Goal: Information Seeking & Learning: Learn about a topic

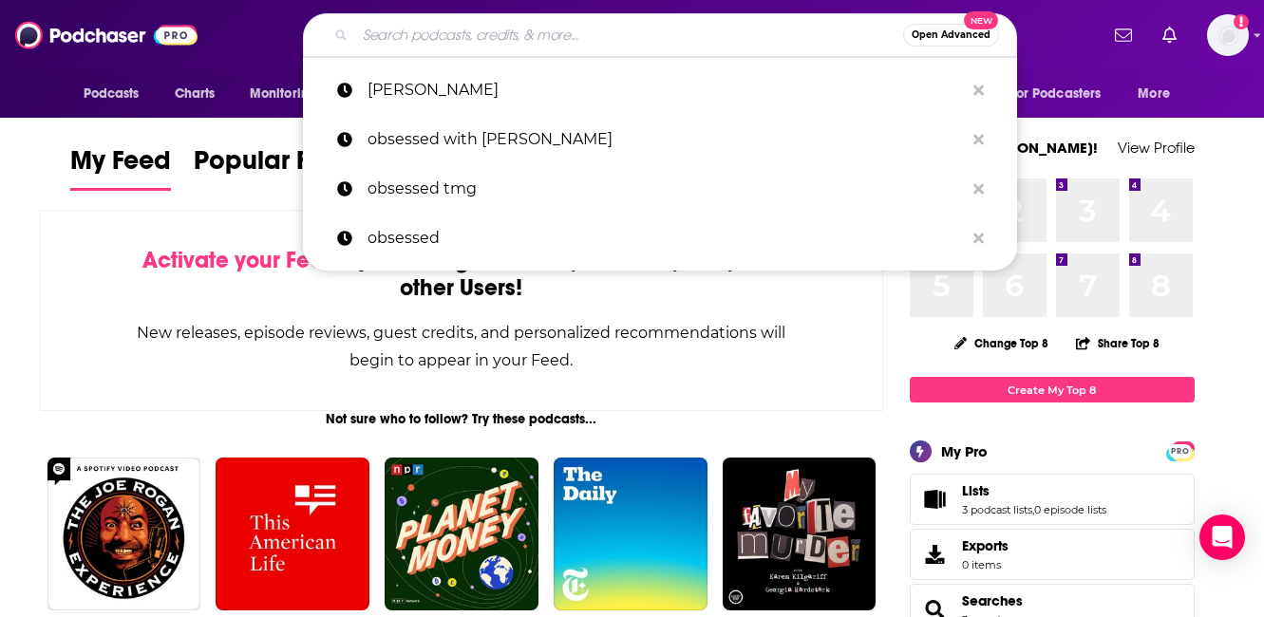
click at [403, 33] on input "Search podcasts, credits, & more..." at bounding box center [629, 35] width 548 height 30
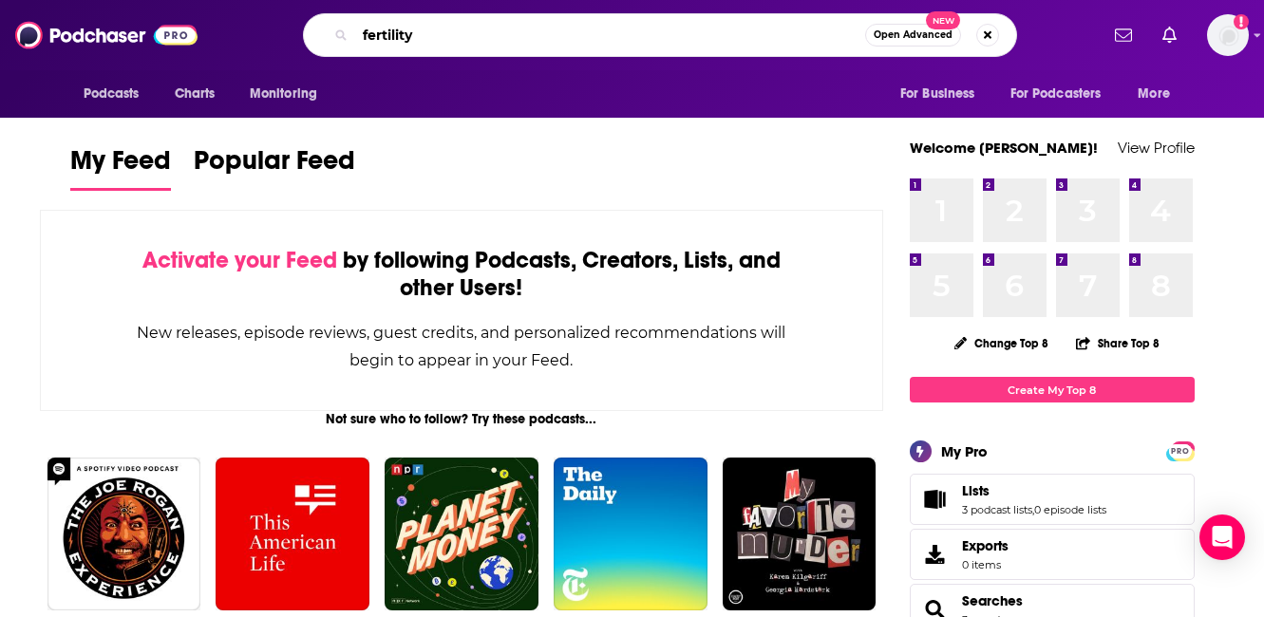
type input "fertility"
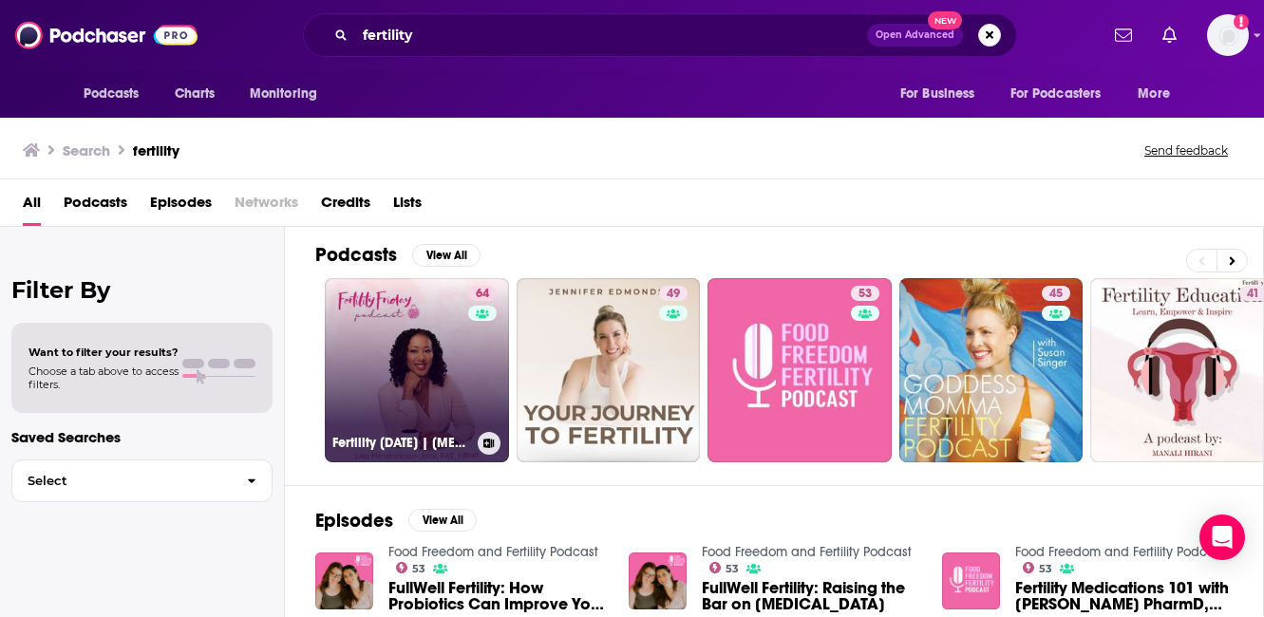
click at [413, 309] on link "64 Fertility [DATE] | [MEDICAL_DATA] Mastery for Women's Health Professionals" at bounding box center [417, 370] width 184 height 184
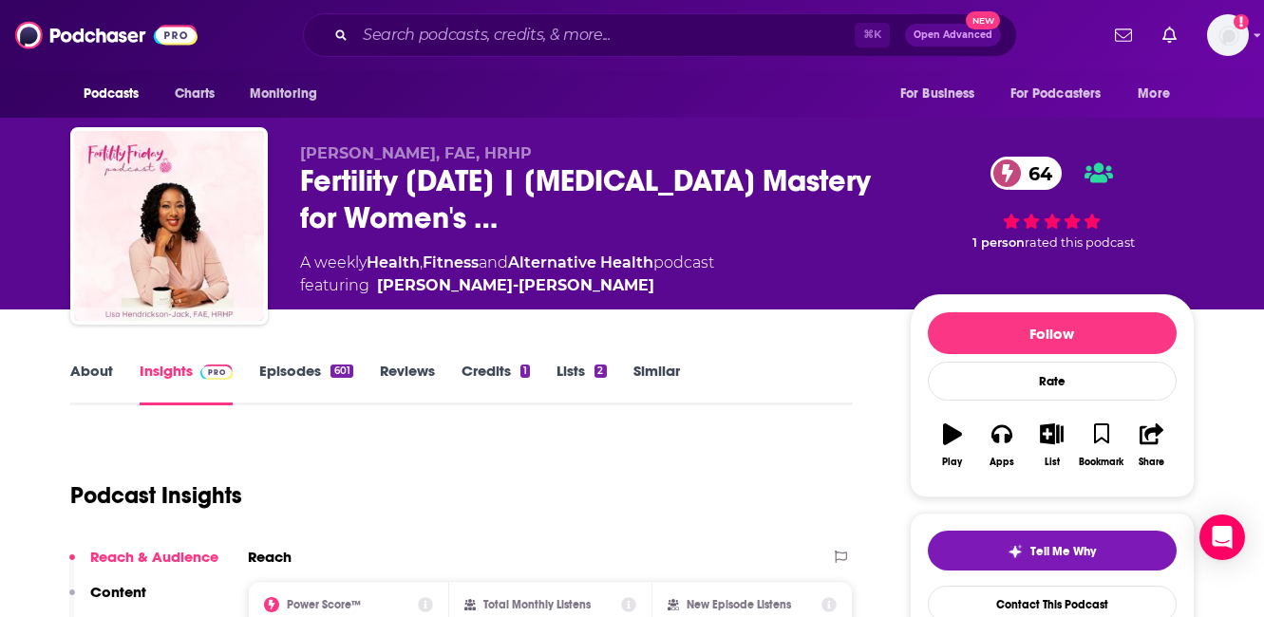
click at [295, 381] on link "Episodes 601" at bounding box center [305, 384] width 93 height 44
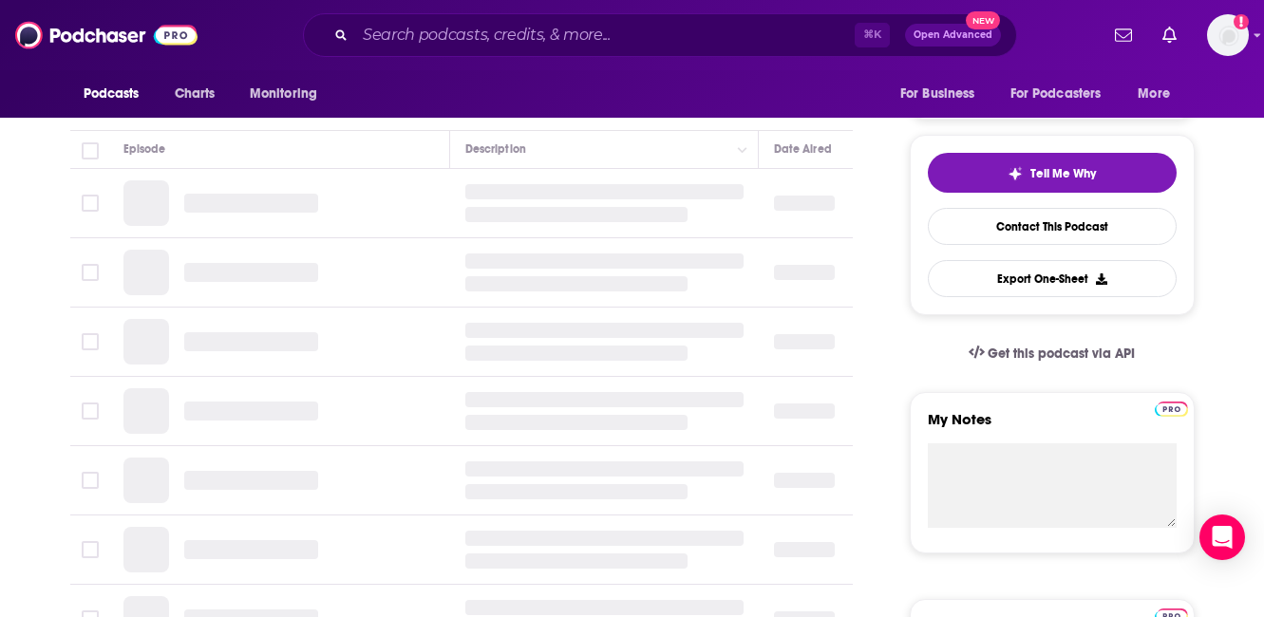
scroll to position [377, 0]
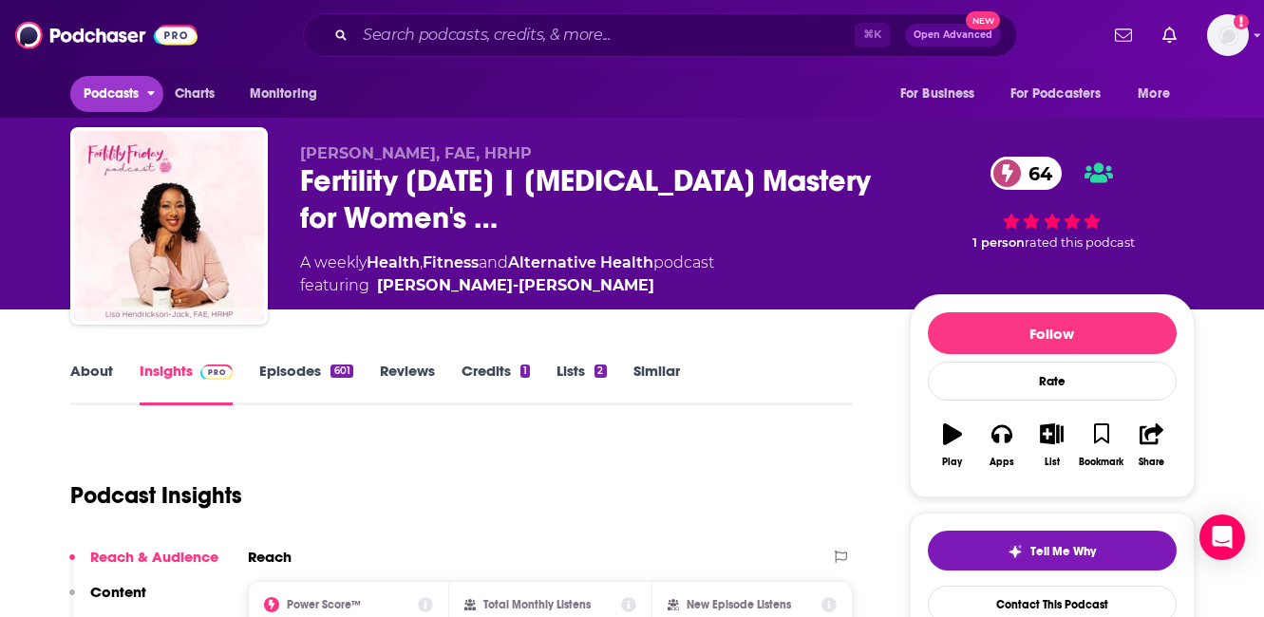
click at [133, 92] on span "Podcasts" at bounding box center [112, 94] width 56 height 27
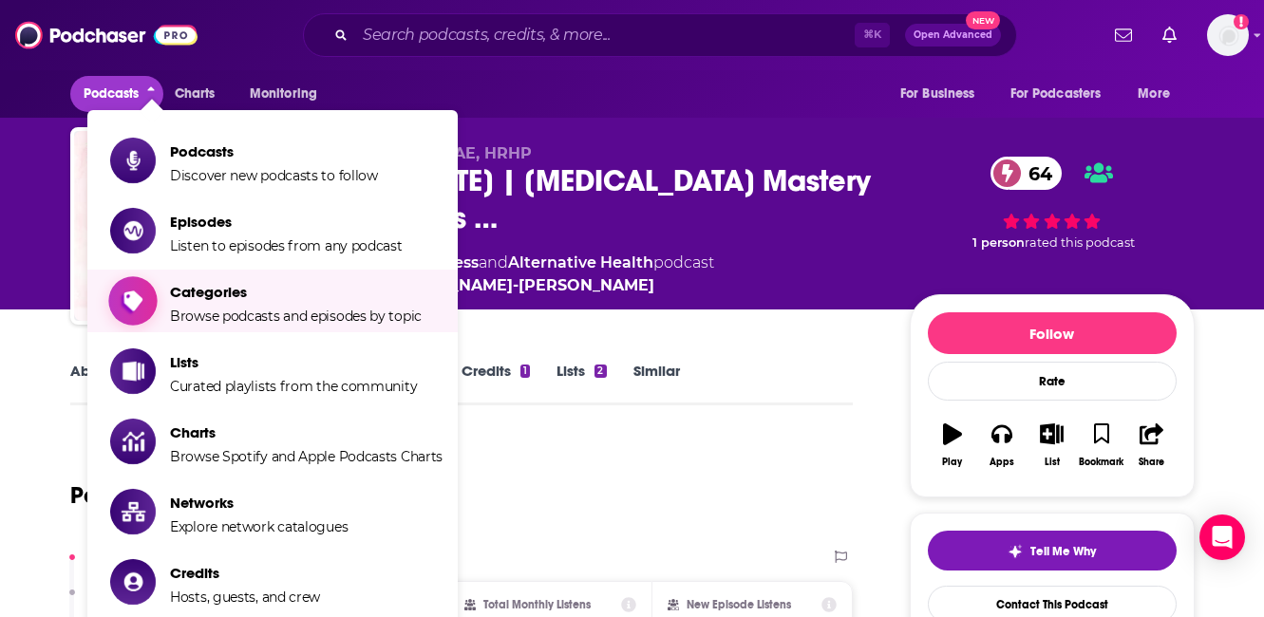
click at [229, 301] on span "Categories Browse podcasts and episodes by topic" at bounding box center [296, 300] width 252 height 47
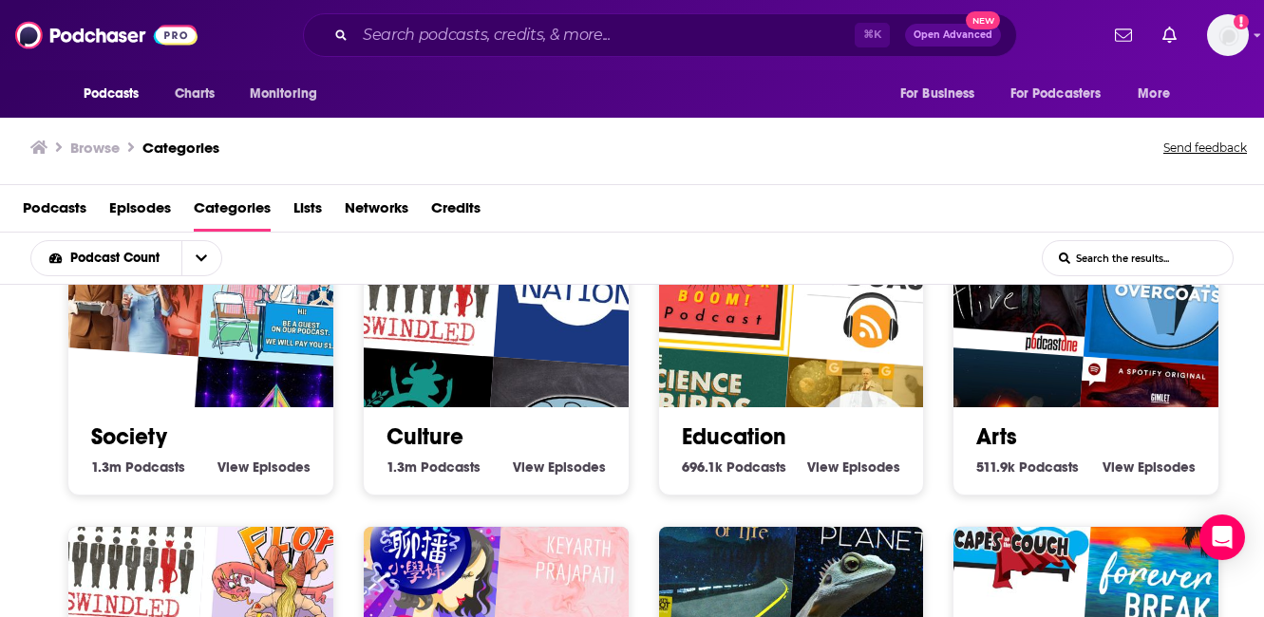
scroll to position [319, 0]
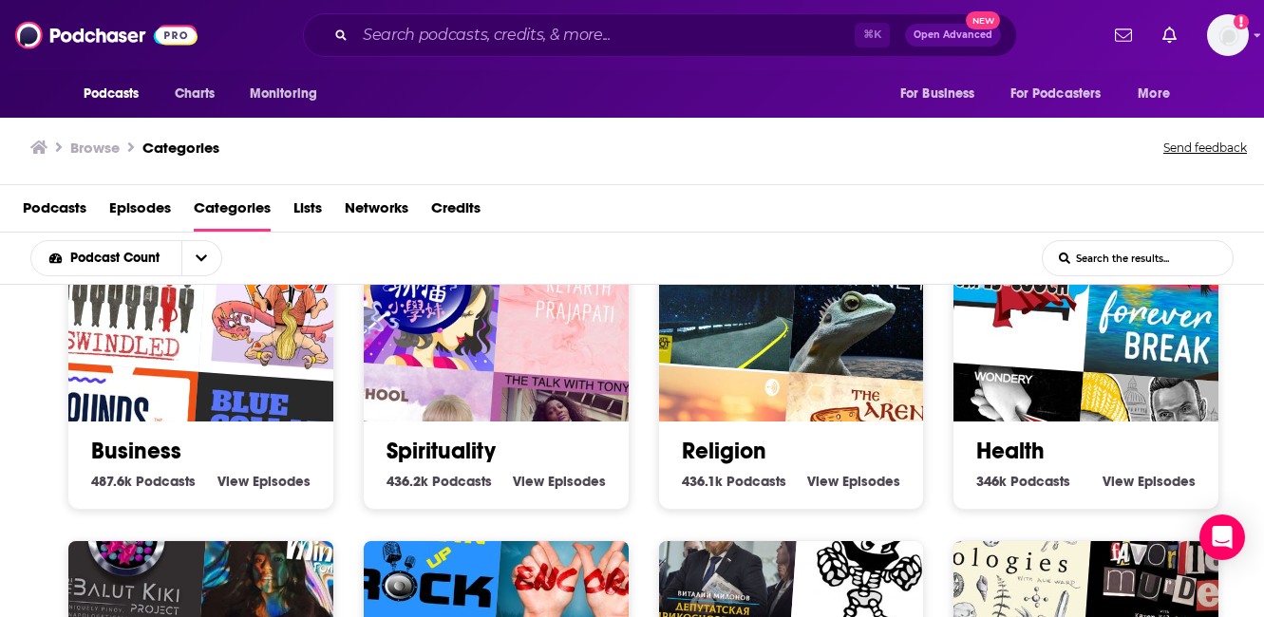
click at [999, 442] on link "Health" at bounding box center [1011, 451] width 68 height 28
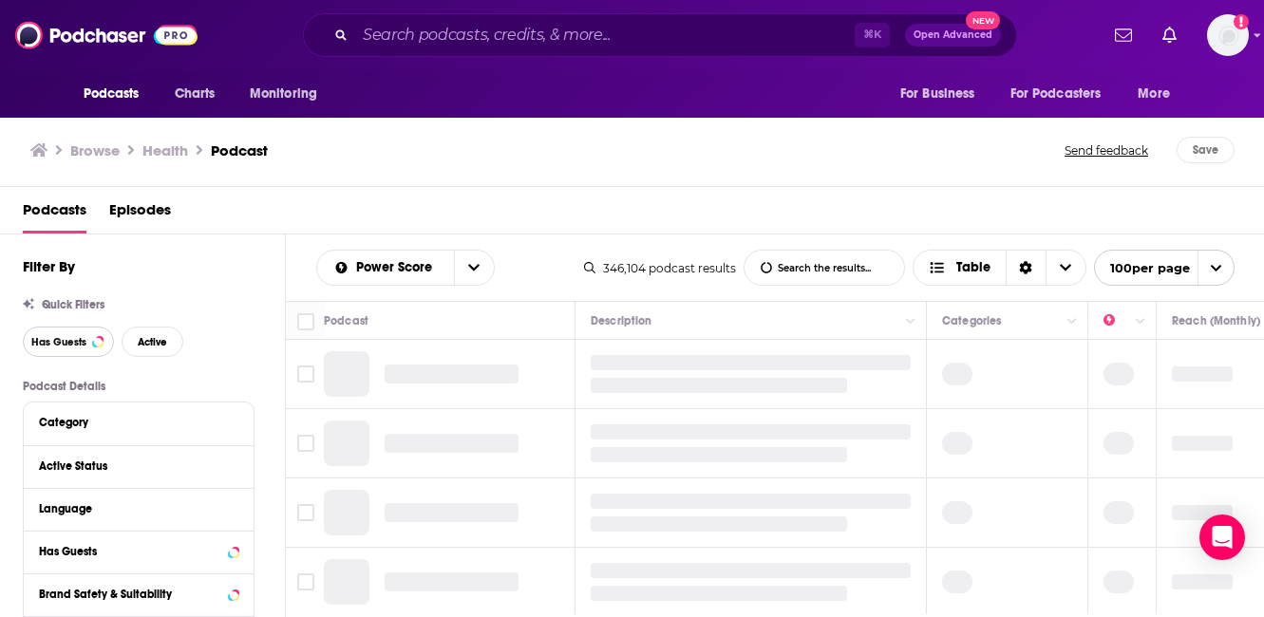
click at [47, 337] on span "Has Guests" at bounding box center [58, 342] width 55 height 10
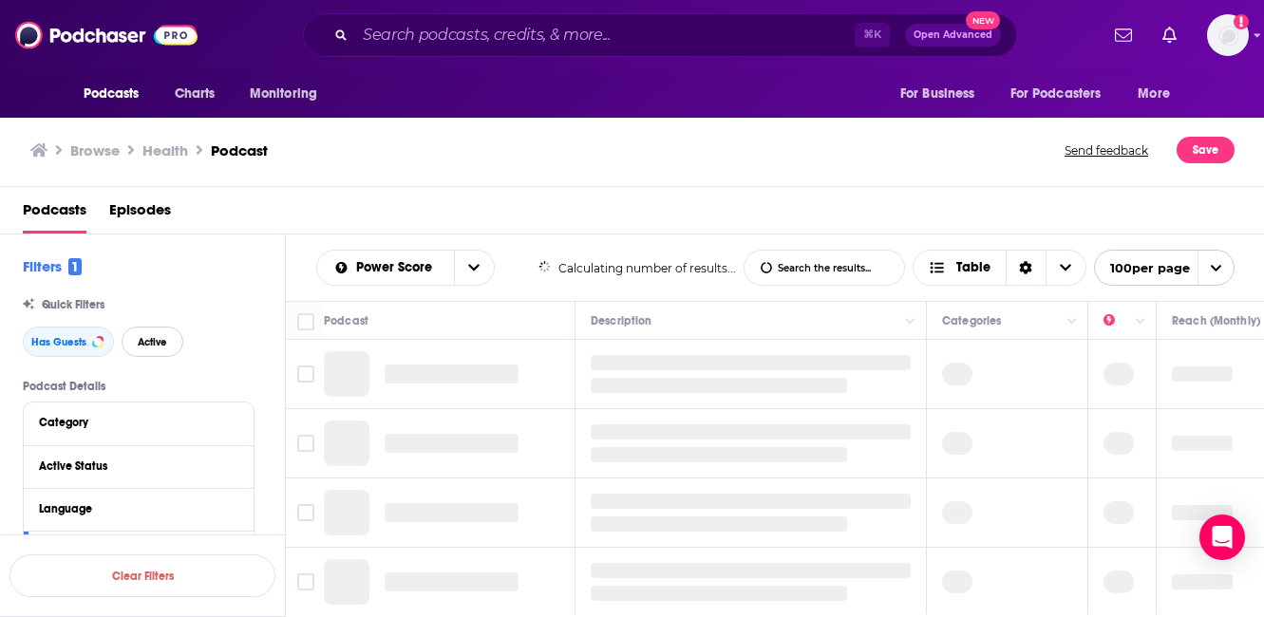
click at [161, 341] on span "Active" at bounding box center [152, 342] width 29 height 10
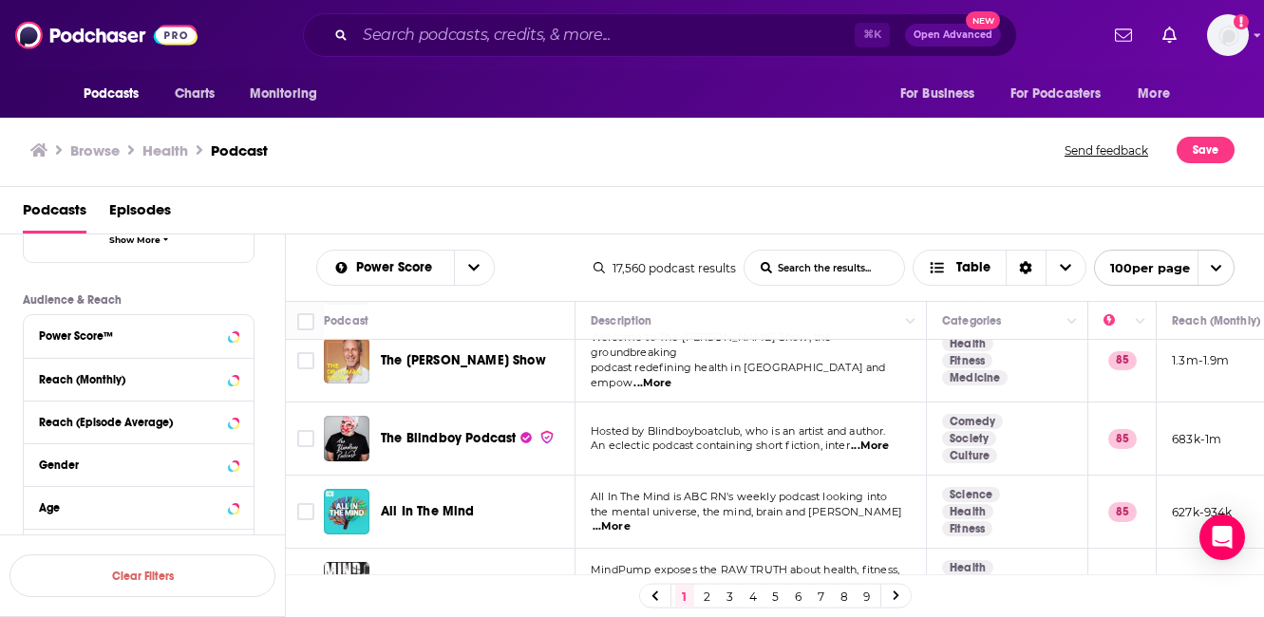
scroll to position [450, 0]
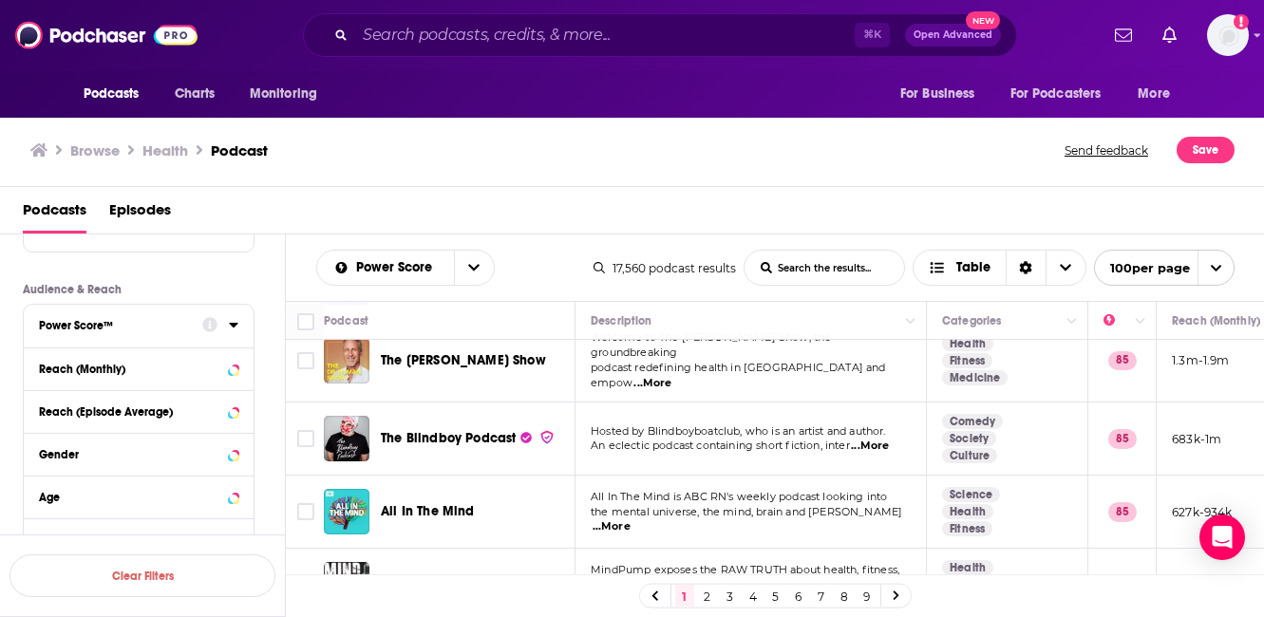
click at [112, 330] on div "Power Score™" at bounding box center [114, 325] width 151 height 13
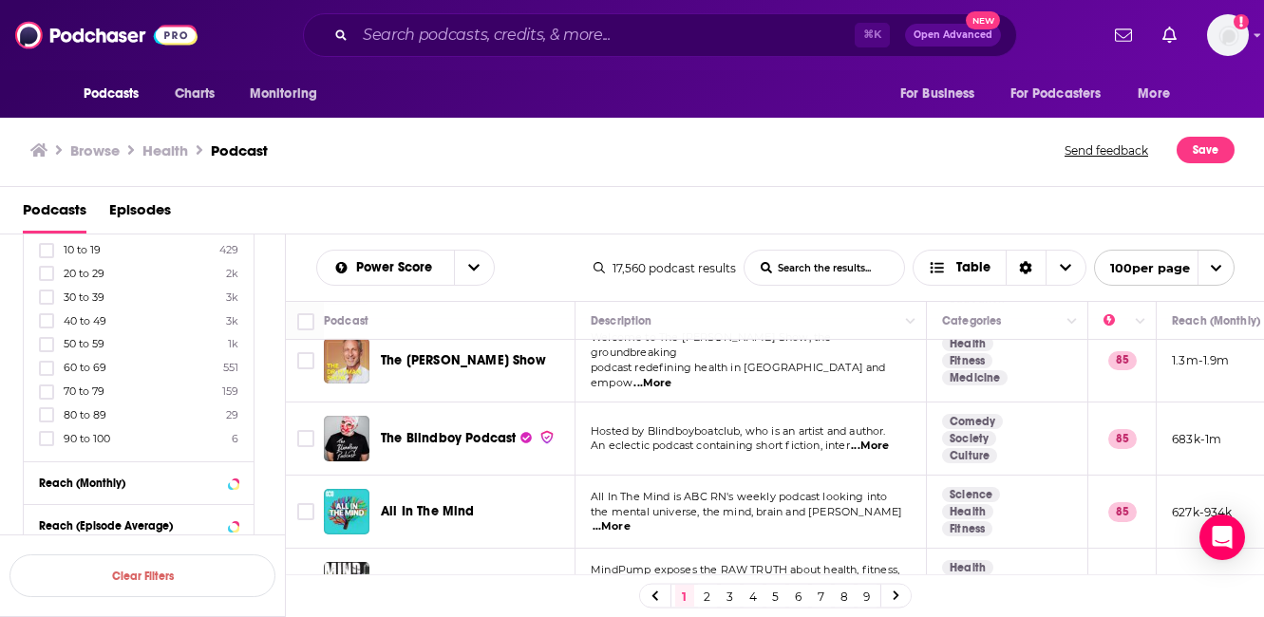
scroll to position [599, 0]
click at [48, 365] on icon at bounding box center [46, 370] width 11 height 11
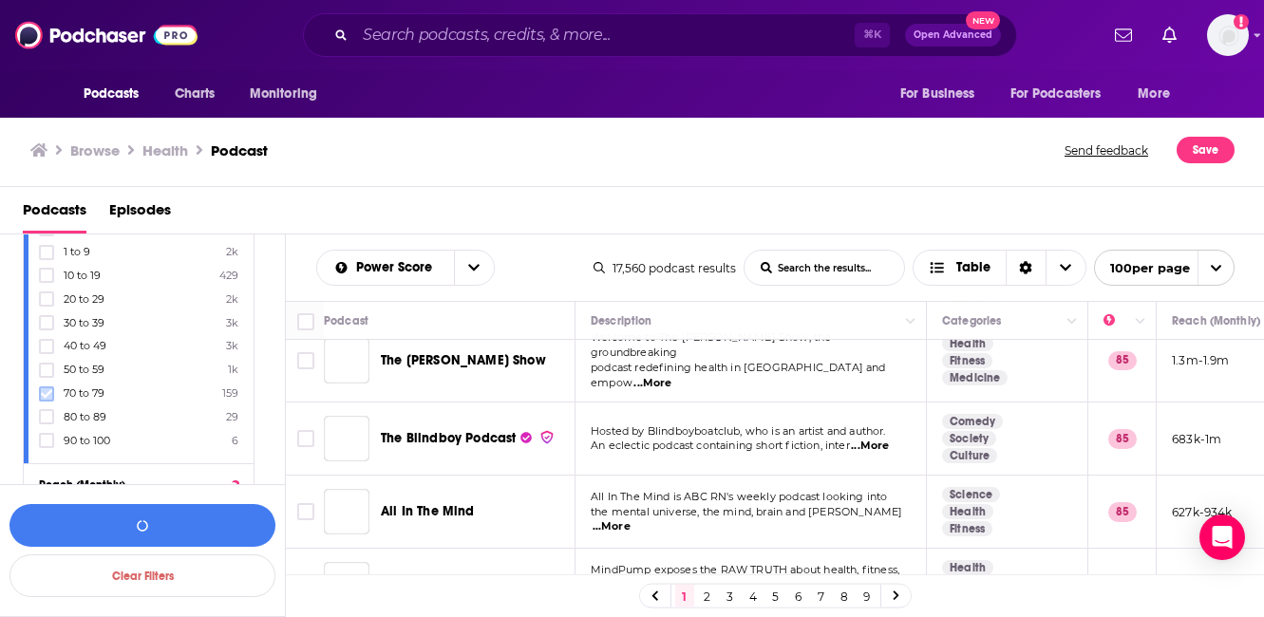
click at [48, 394] on icon at bounding box center [46, 393] width 11 height 9
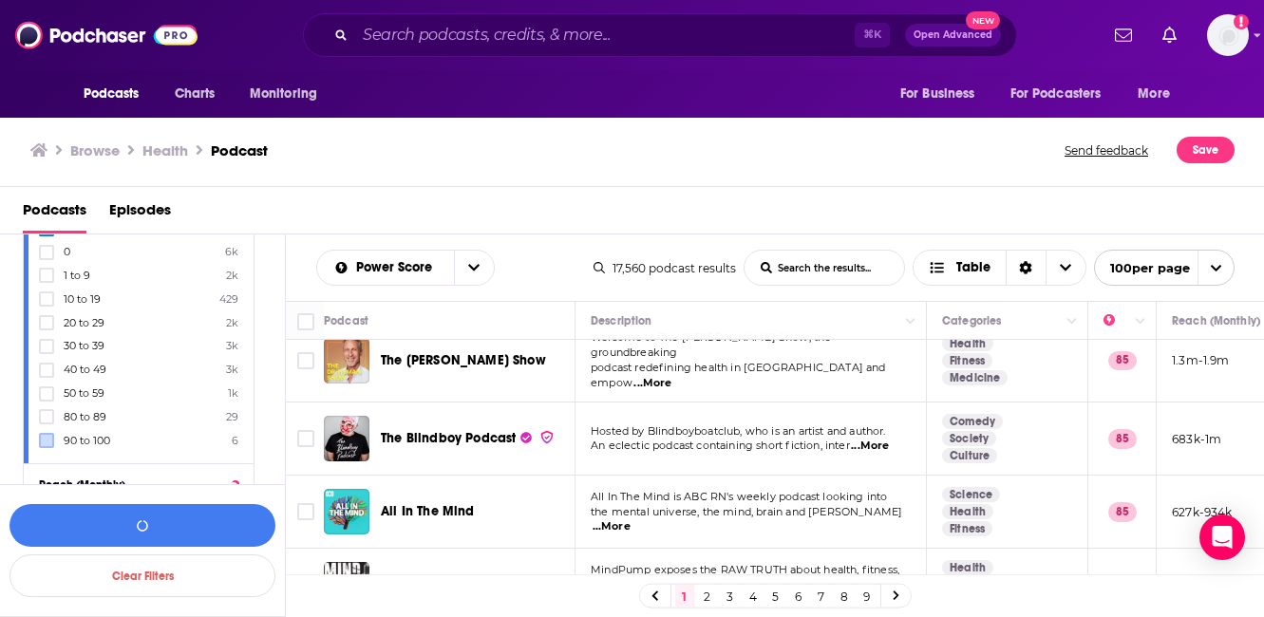
click at [43, 421] on icon at bounding box center [46, 416] width 11 height 11
click at [47, 441] on icon at bounding box center [46, 441] width 11 height 9
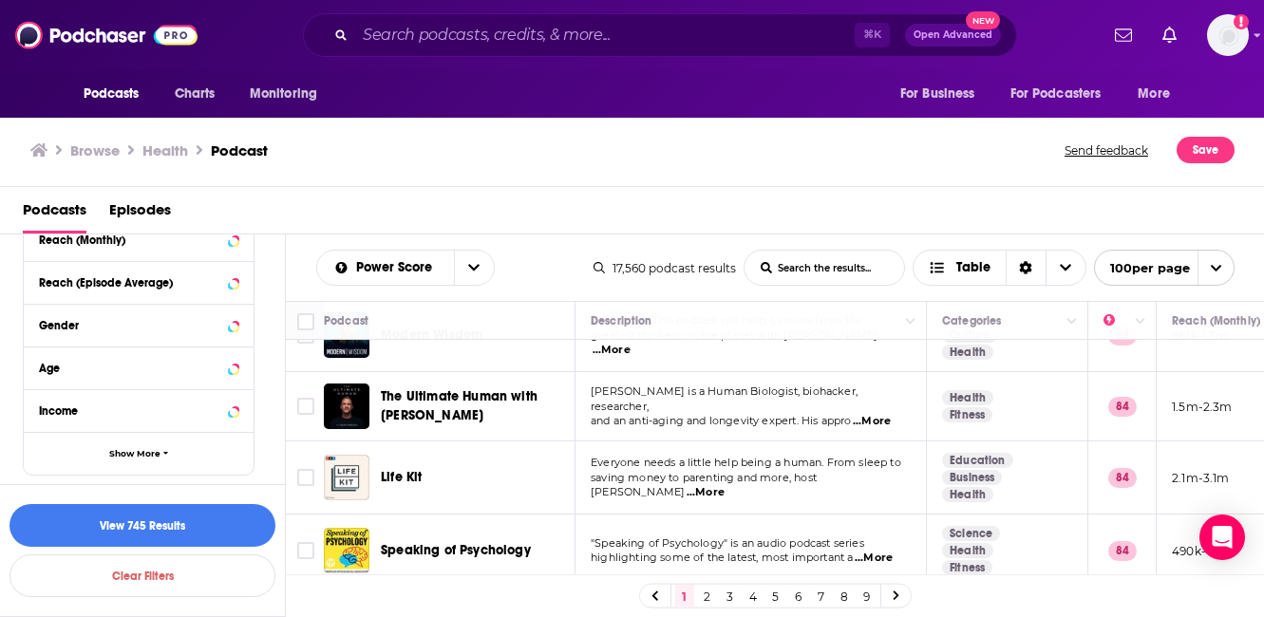
scroll to position [1464, 0]
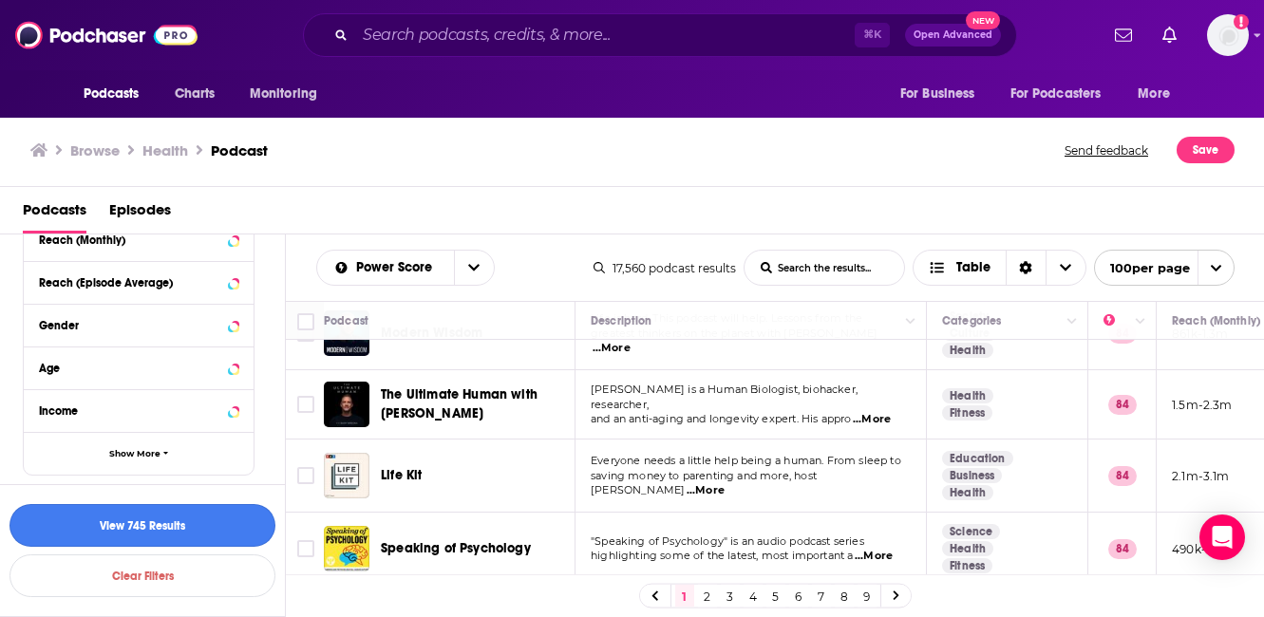
click at [177, 511] on button "View 745 Results" at bounding box center [142, 525] width 266 height 43
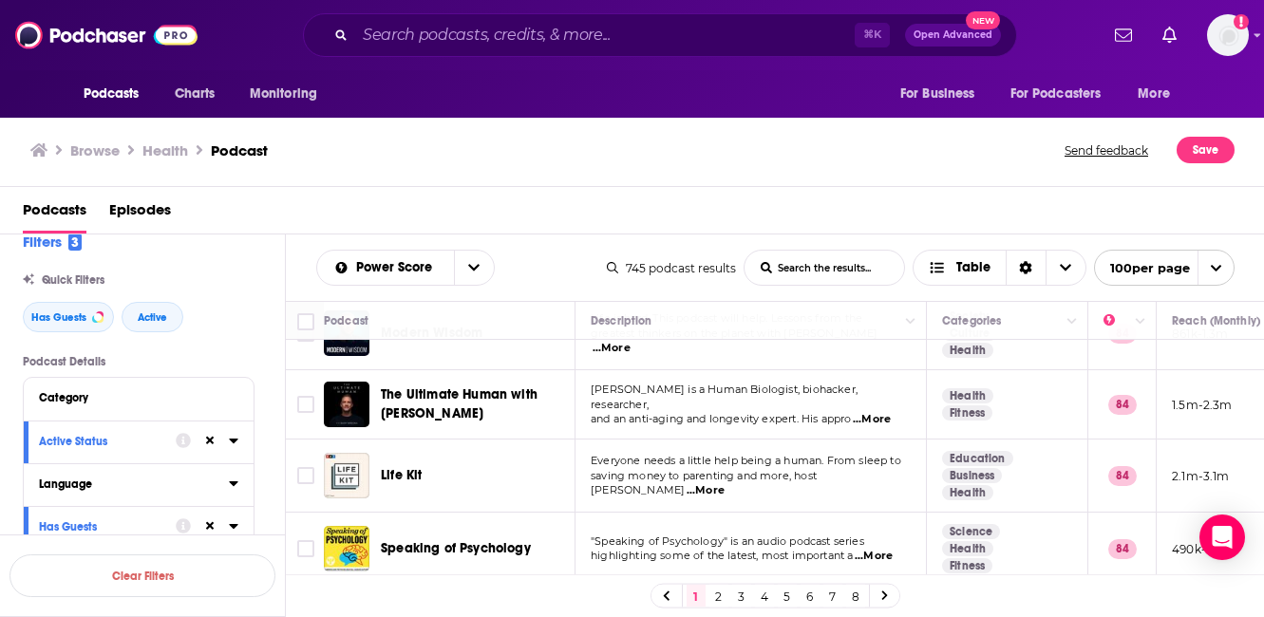
scroll to position [12, 0]
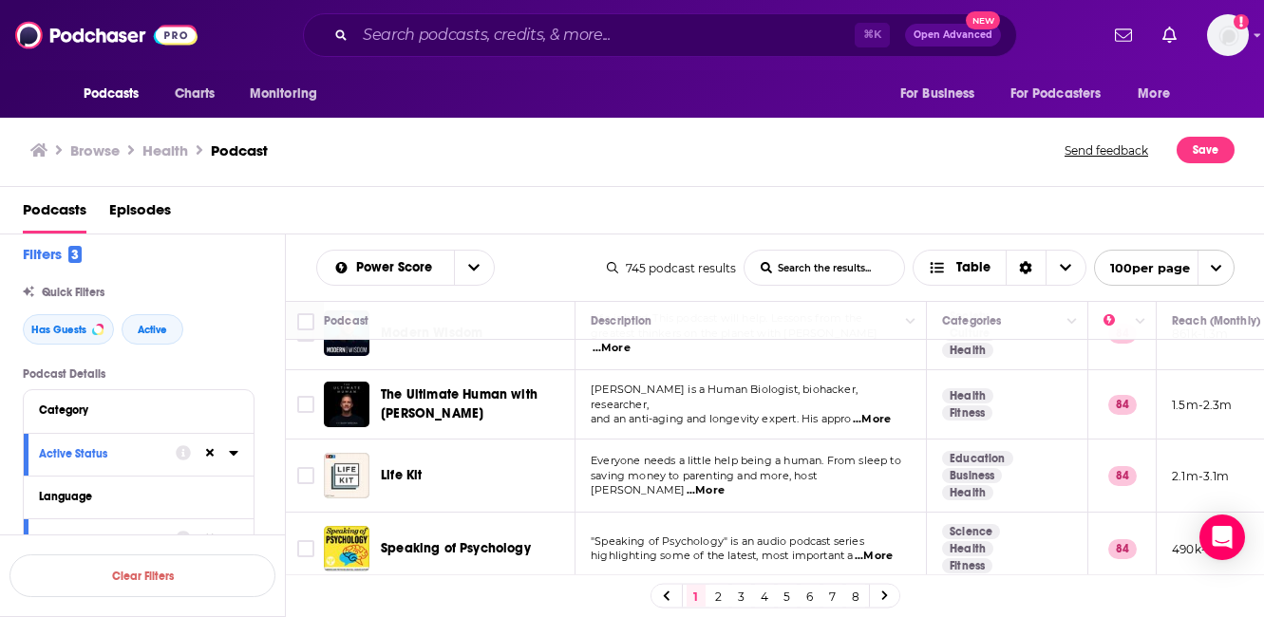
click at [834, 275] on input "List Search Input" at bounding box center [825, 268] width 160 height 34
click at [833, 272] on input "fer" at bounding box center [825, 268] width 160 height 34
click at [759, 263] on input "ferf" at bounding box center [825, 268] width 160 height 34
type input "ferf"
click at [766, 263] on icon at bounding box center [766, 268] width 12 height 12
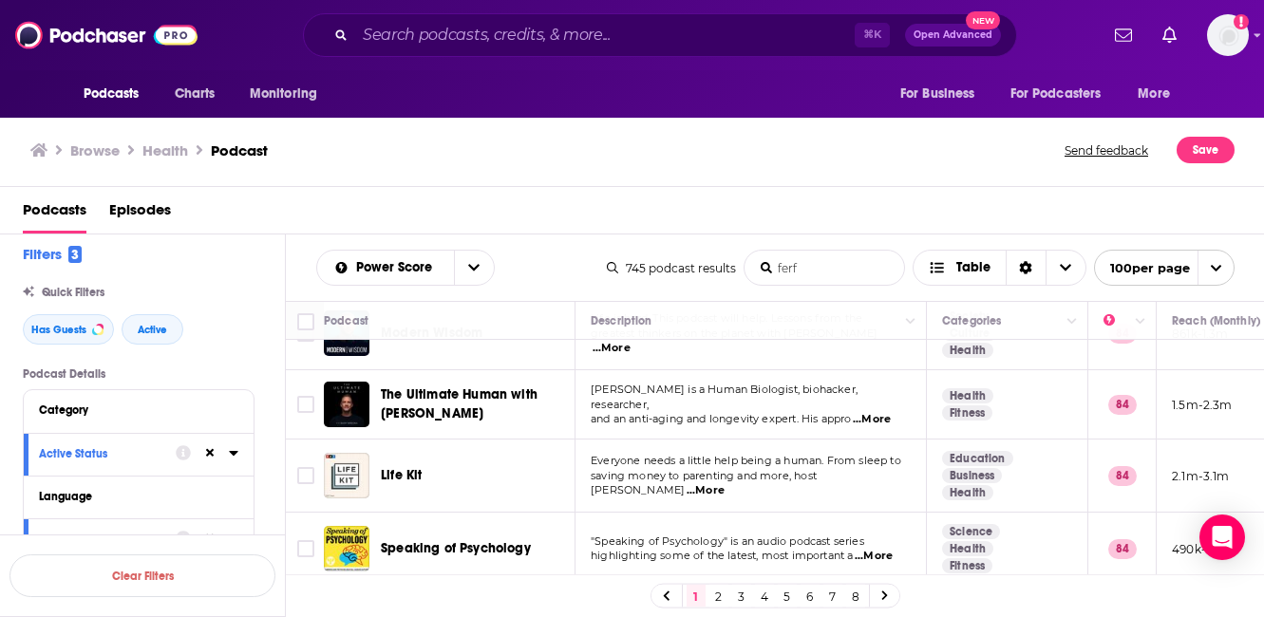
click at [766, 263] on input "ferf" at bounding box center [825, 268] width 160 height 34
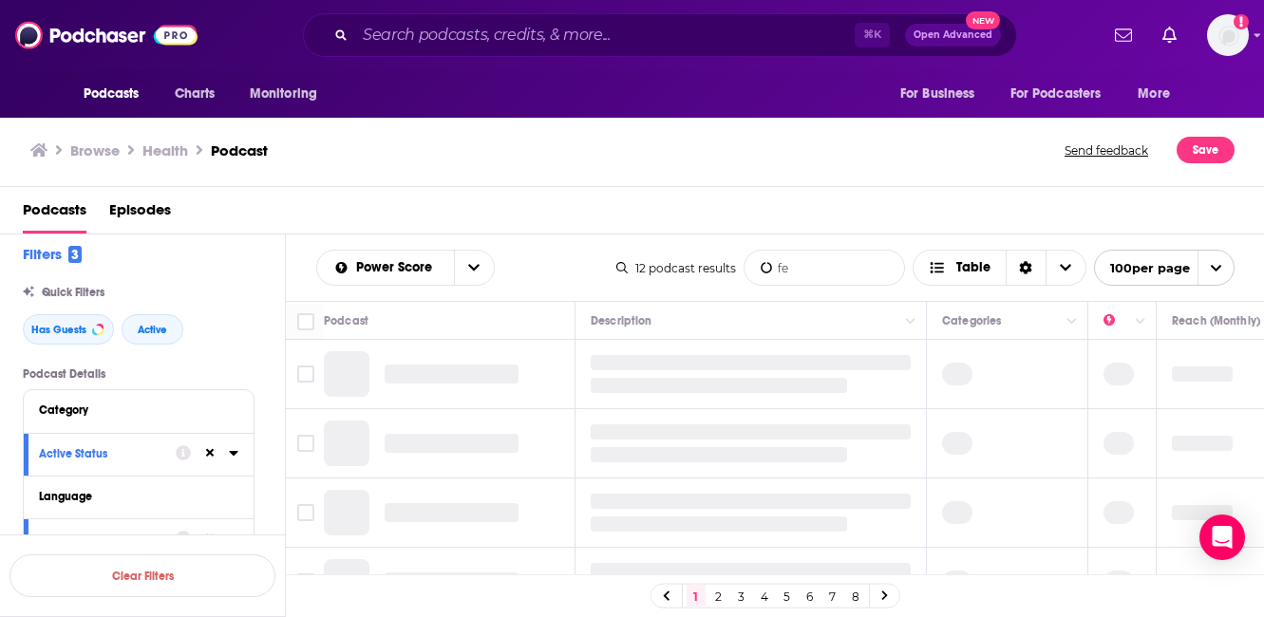
click at [850, 267] on input "fe" at bounding box center [825, 268] width 160 height 34
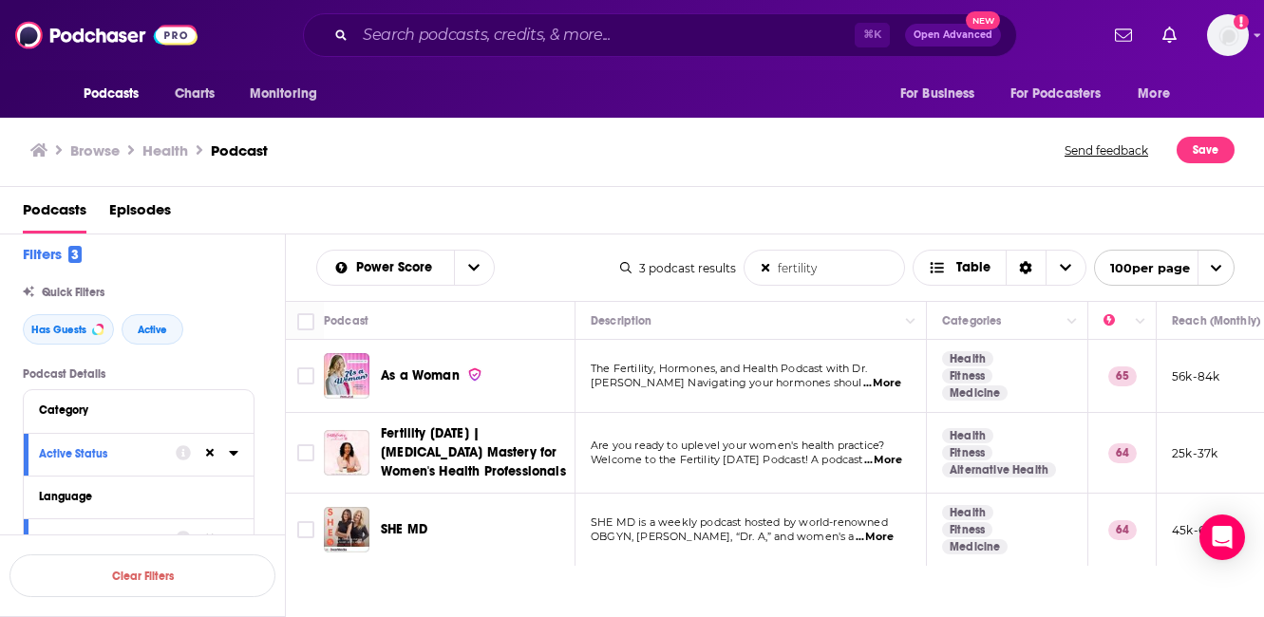
type input "fertility"
click at [377, 378] on div "As a Woman" at bounding box center [451, 376] width 255 height 46
click at [397, 375] on span "As a Woman" at bounding box center [420, 376] width 79 height 16
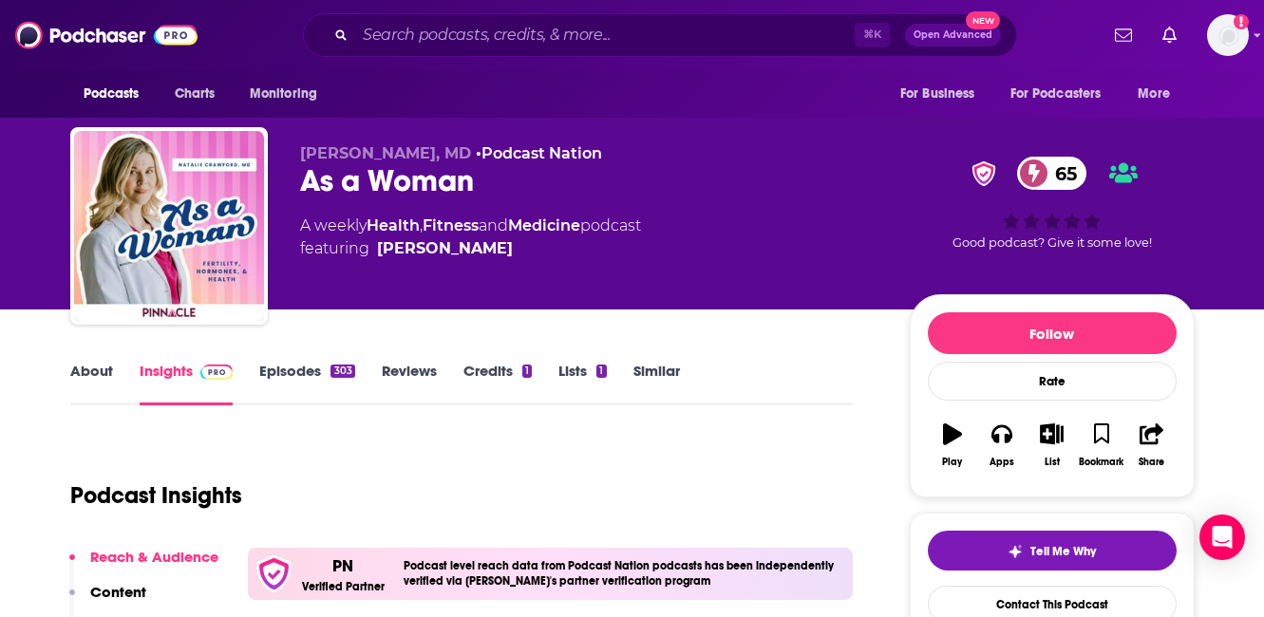
scroll to position [4, 0]
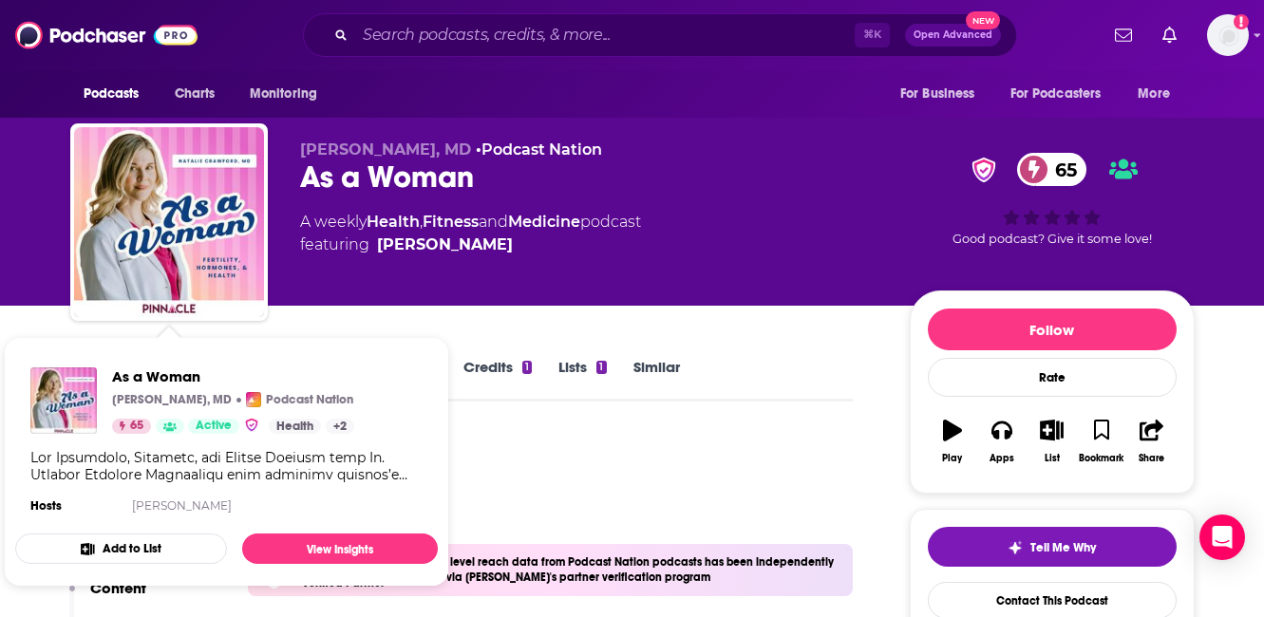
click at [644, 485] on div "Podcast Insights" at bounding box center [454, 480] width 768 height 97
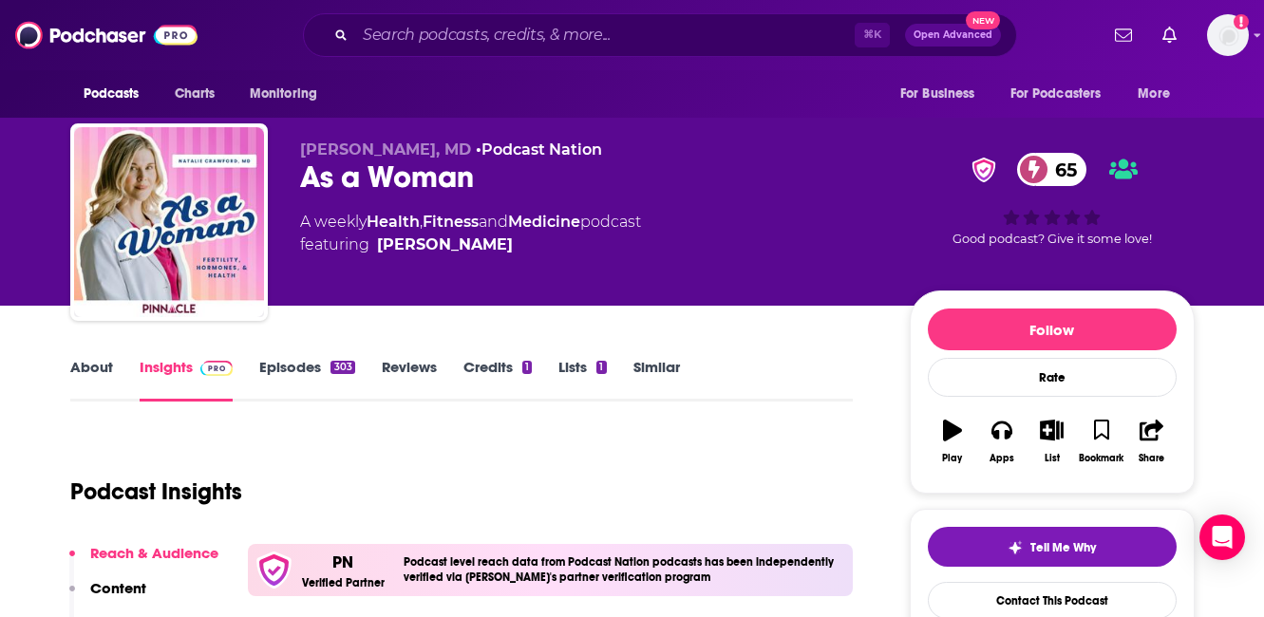
click at [312, 367] on link "Episodes 303" at bounding box center [306, 380] width 95 height 44
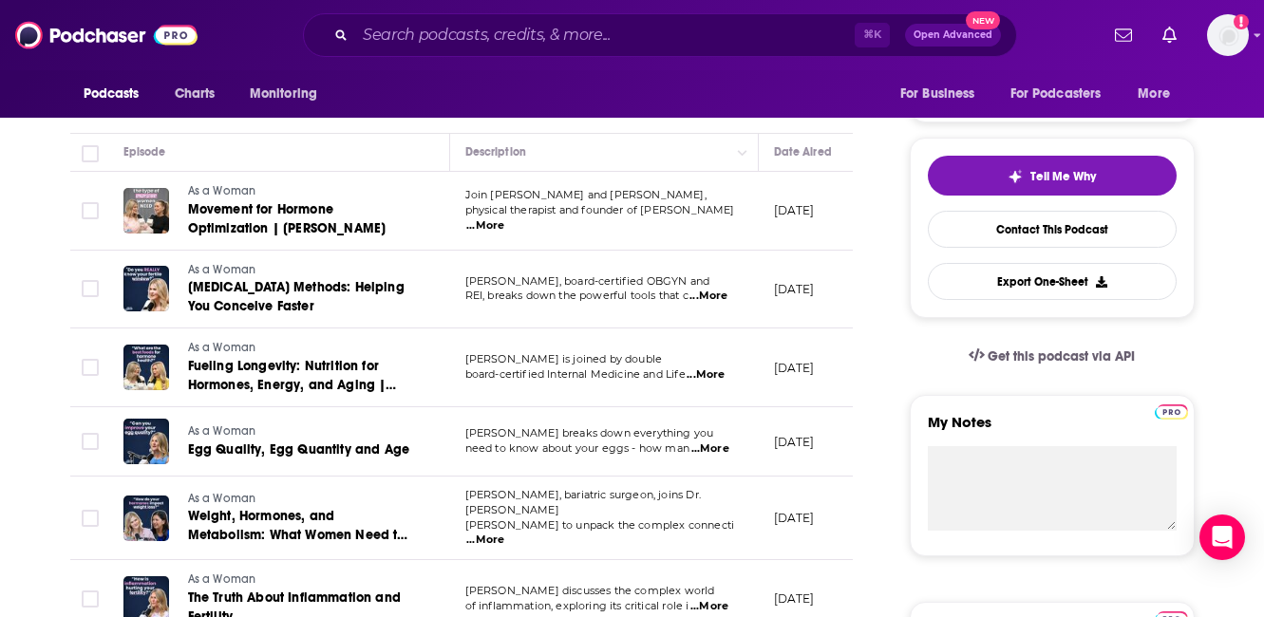
scroll to position [373, 0]
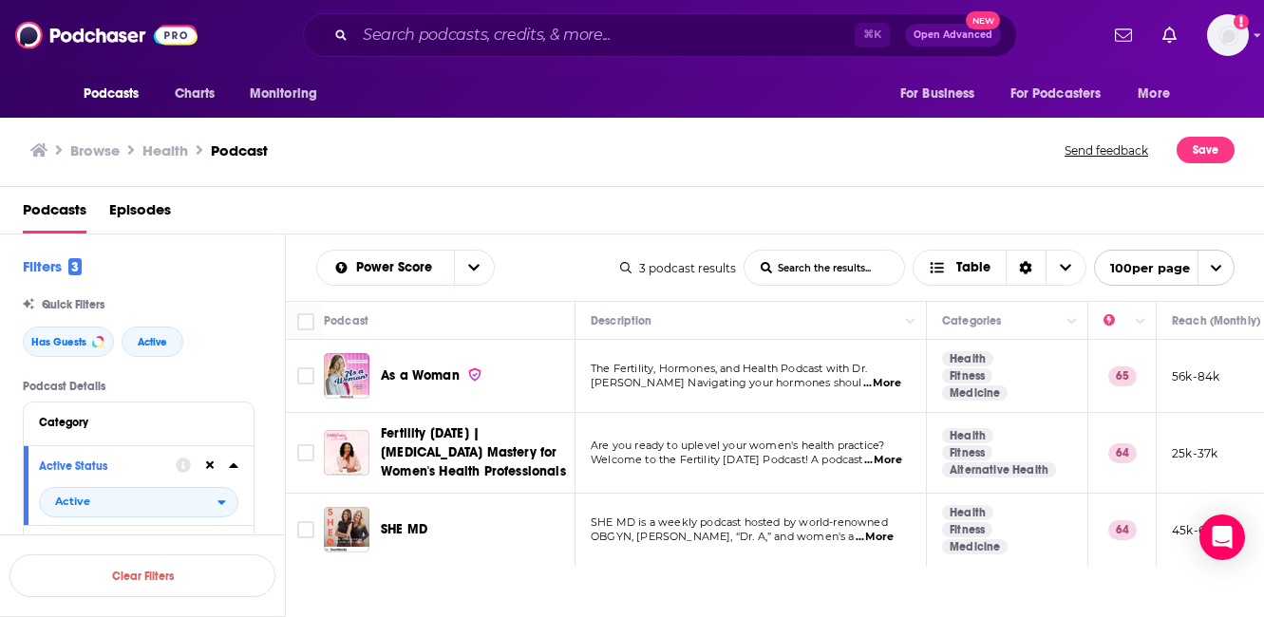
click at [404, 537] on span "SHE MD" at bounding box center [404, 530] width 47 height 16
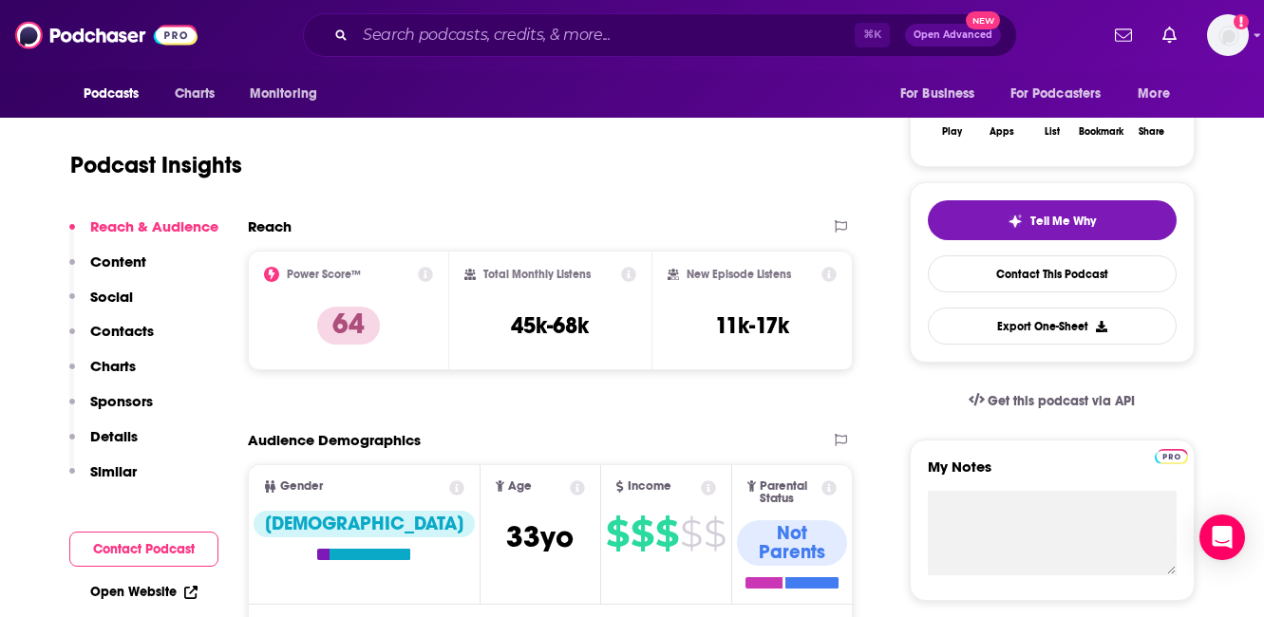
scroll to position [393, 0]
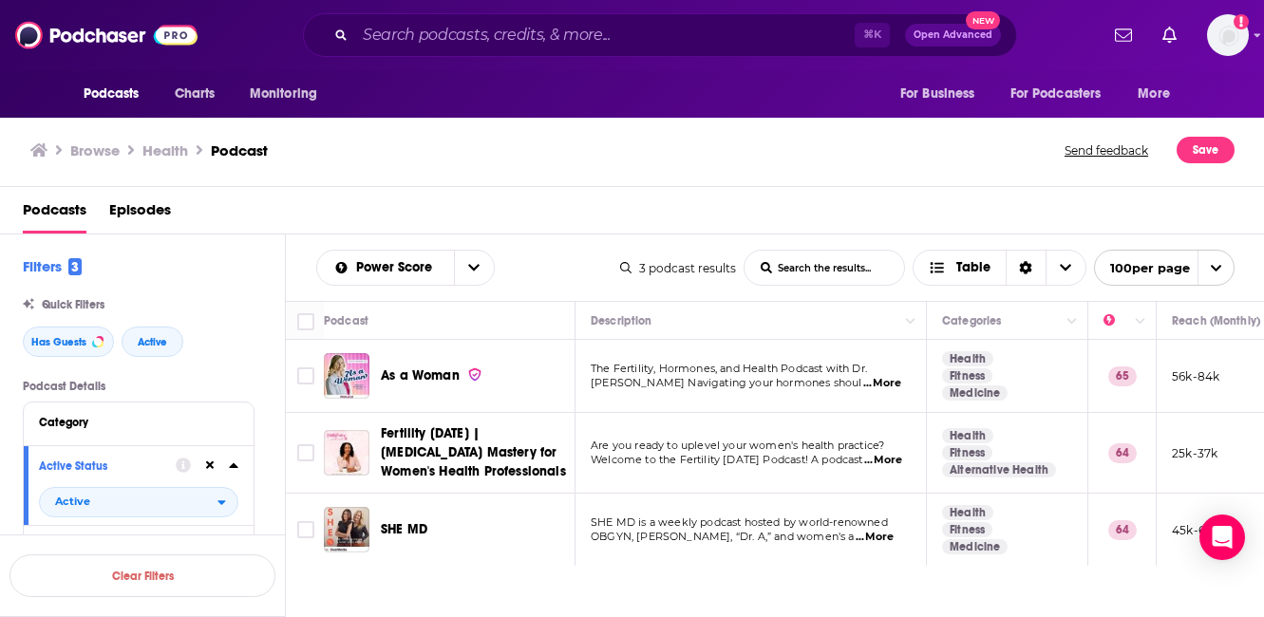
click at [712, 264] on div "3 podcast results" at bounding box center [678, 268] width 116 height 14
click at [795, 272] on input "List Search Input" at bounding box center [825, 268] width 160 height 34
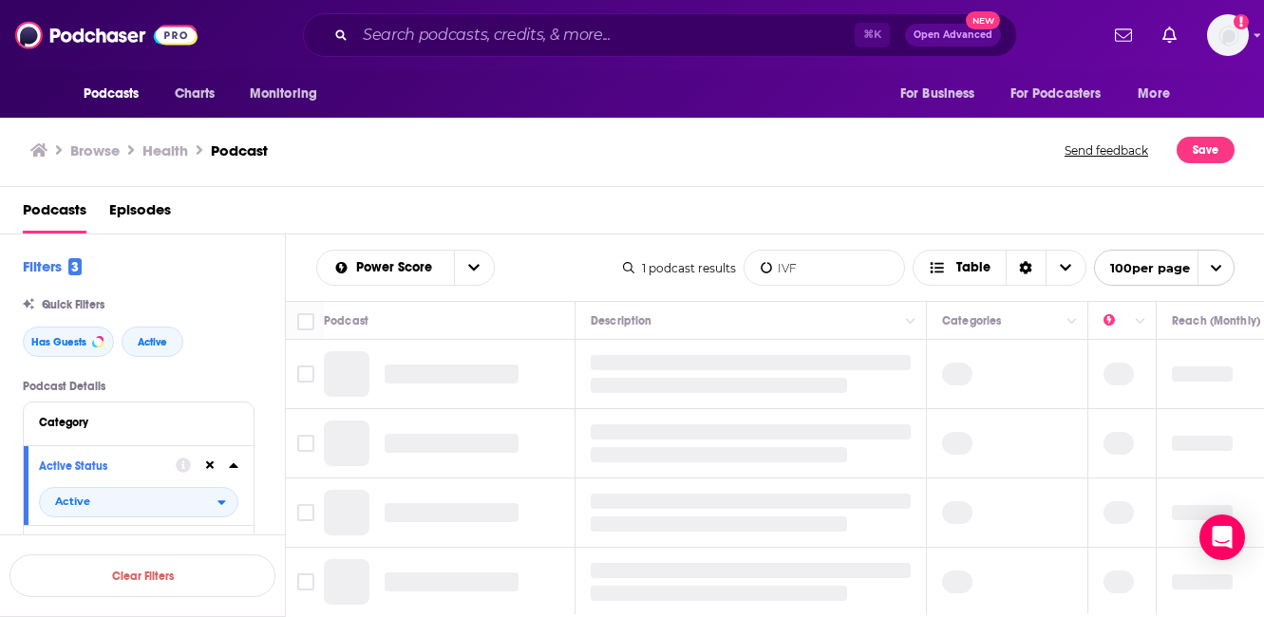
type input "IVF"
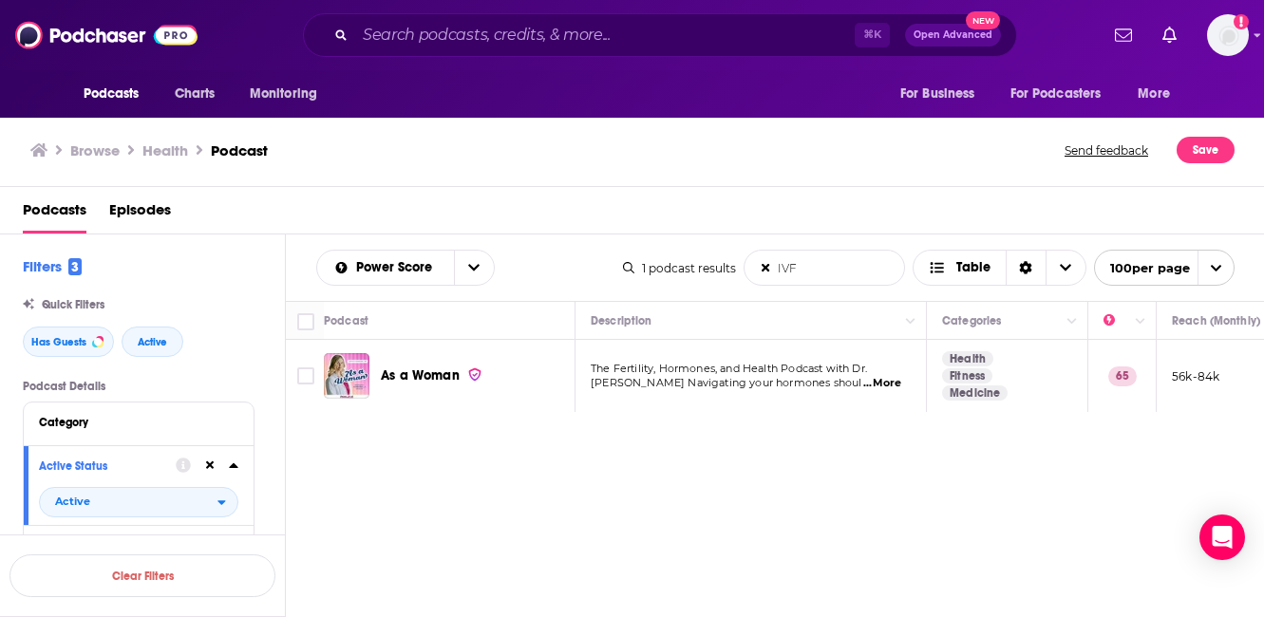
click at [803, 271] on input "IVF" at bounding box center [825, 268] width 160 height 34
click at [772, 268] on input "IVF" at bounding box center [825, 268] width 160 height 34
click at [764, 267] on icon at bounding box center [766, 268] width 9 height 9
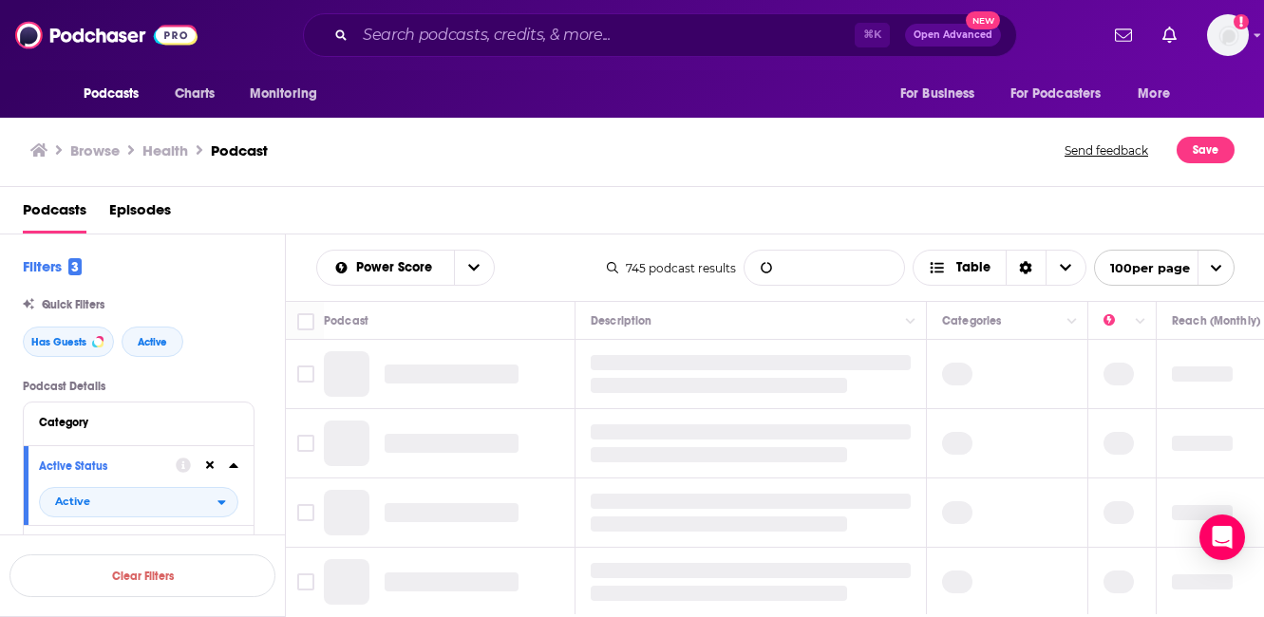
click at [815, 266] on input "List Search Input" at bounding box center [825, 268] width 160 height 34
type input "f"
type input "egg"
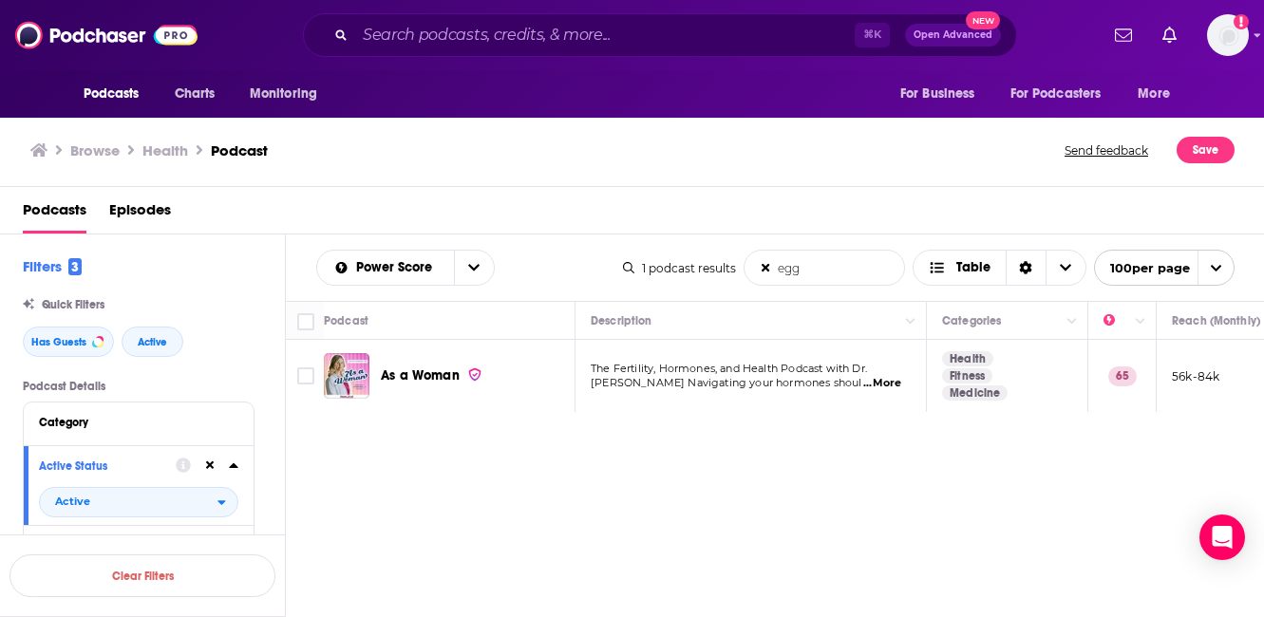
click at [805, 262] on input "egg" at bounding box center [825, 268] width 160 height 34
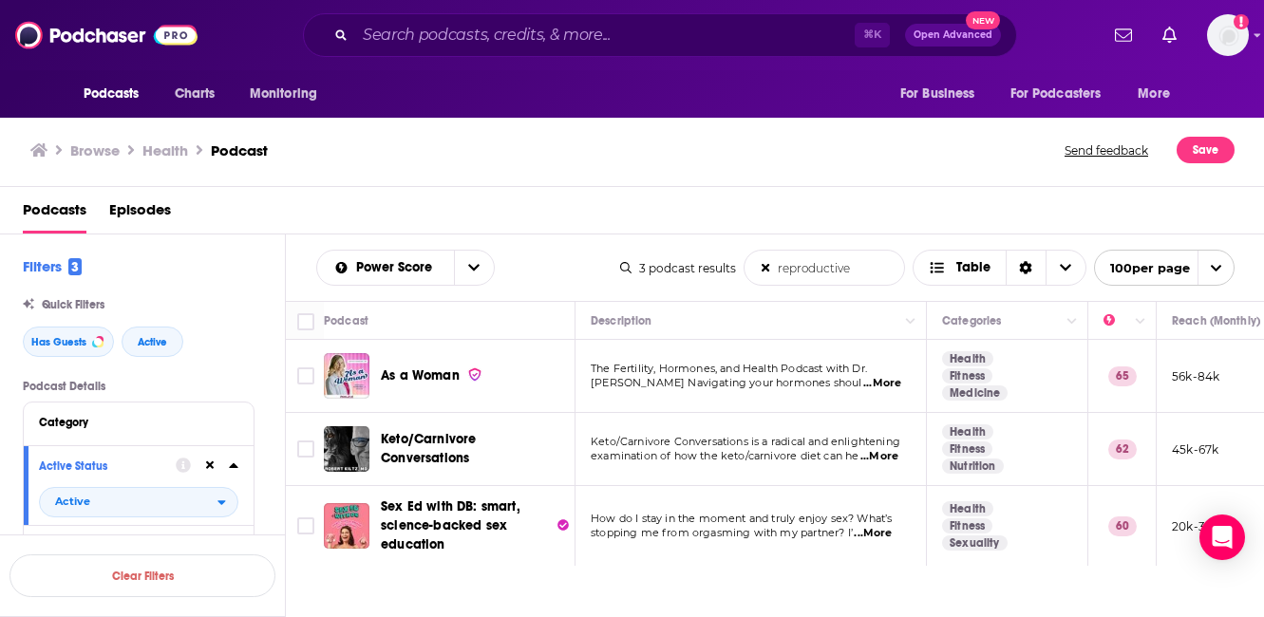
type input "reproductive"
click at [113, 26] on img at bounding box center [106, 35] width 182 height 36
